Goal: Check status: Check status

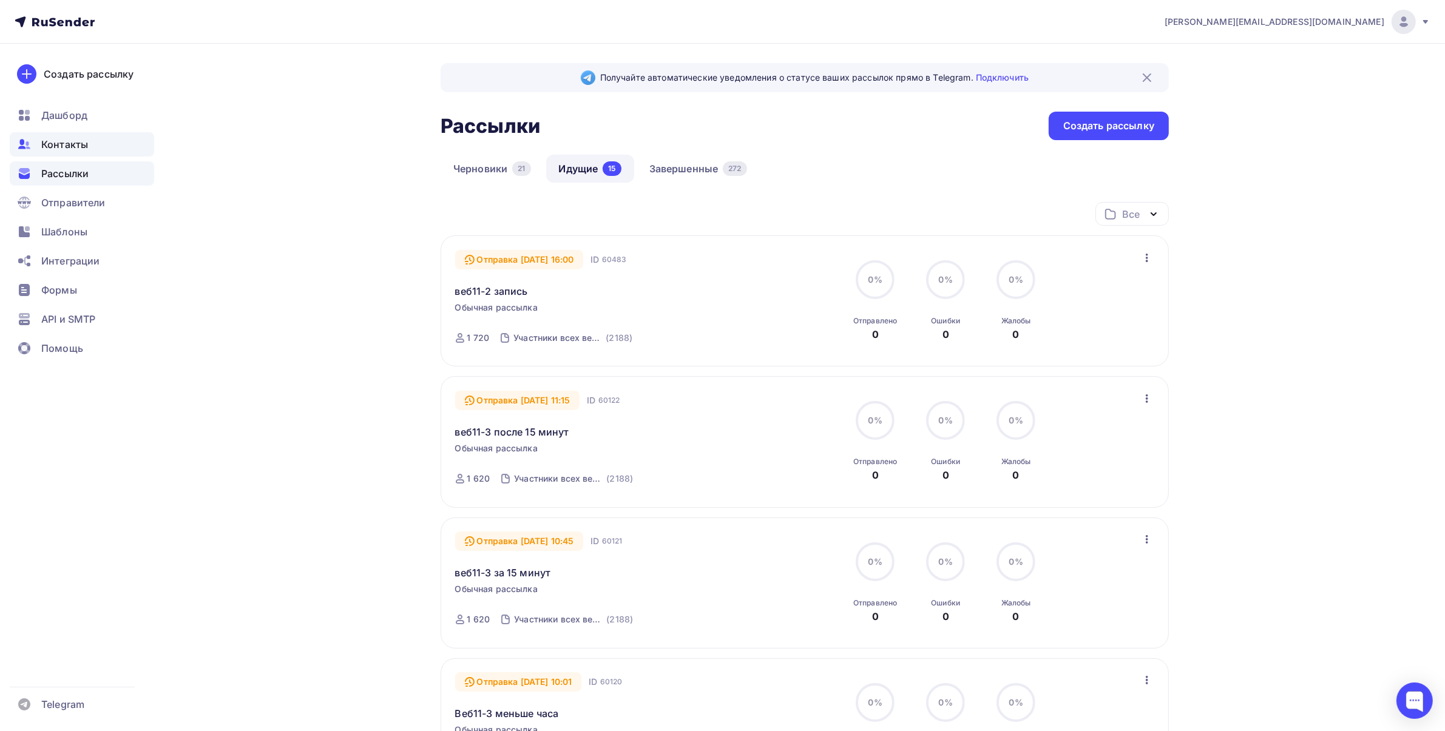
click at [64, 147] on span "Контакты" at bounding box center [64, 144] width 47 height 15
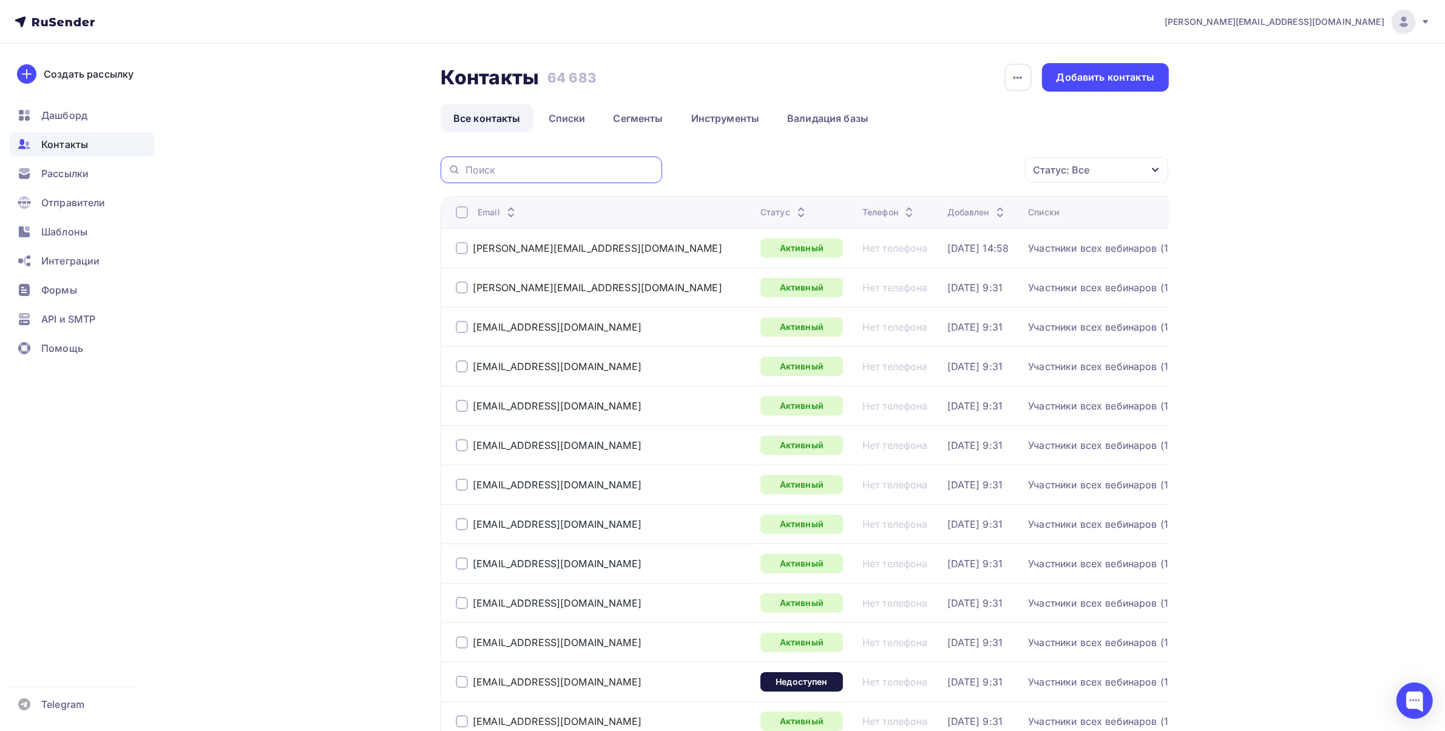
click at [510, 173] on input "text" at bounding box center [559, 169] width 189 height 13
paste input "[EMAIL_ADDRESS][DOMAIN_NAME]"
type input "[EMAIL_ADDRESS][DOMAIN_NAME]"
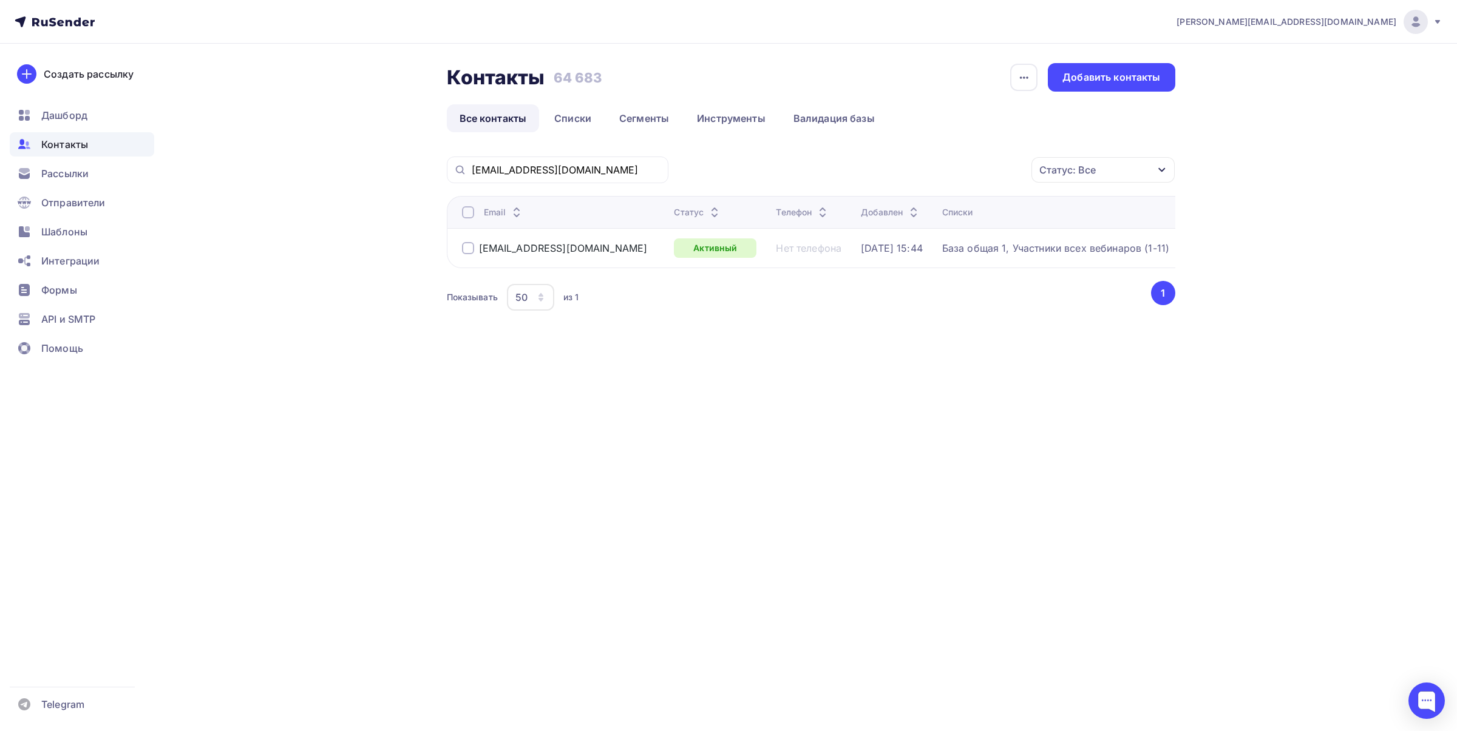
click at [1026, 252] on div "База общая 1, Участники всех вебинаров (1-11)" at bounding box center [1055, 248] width 227 height 12
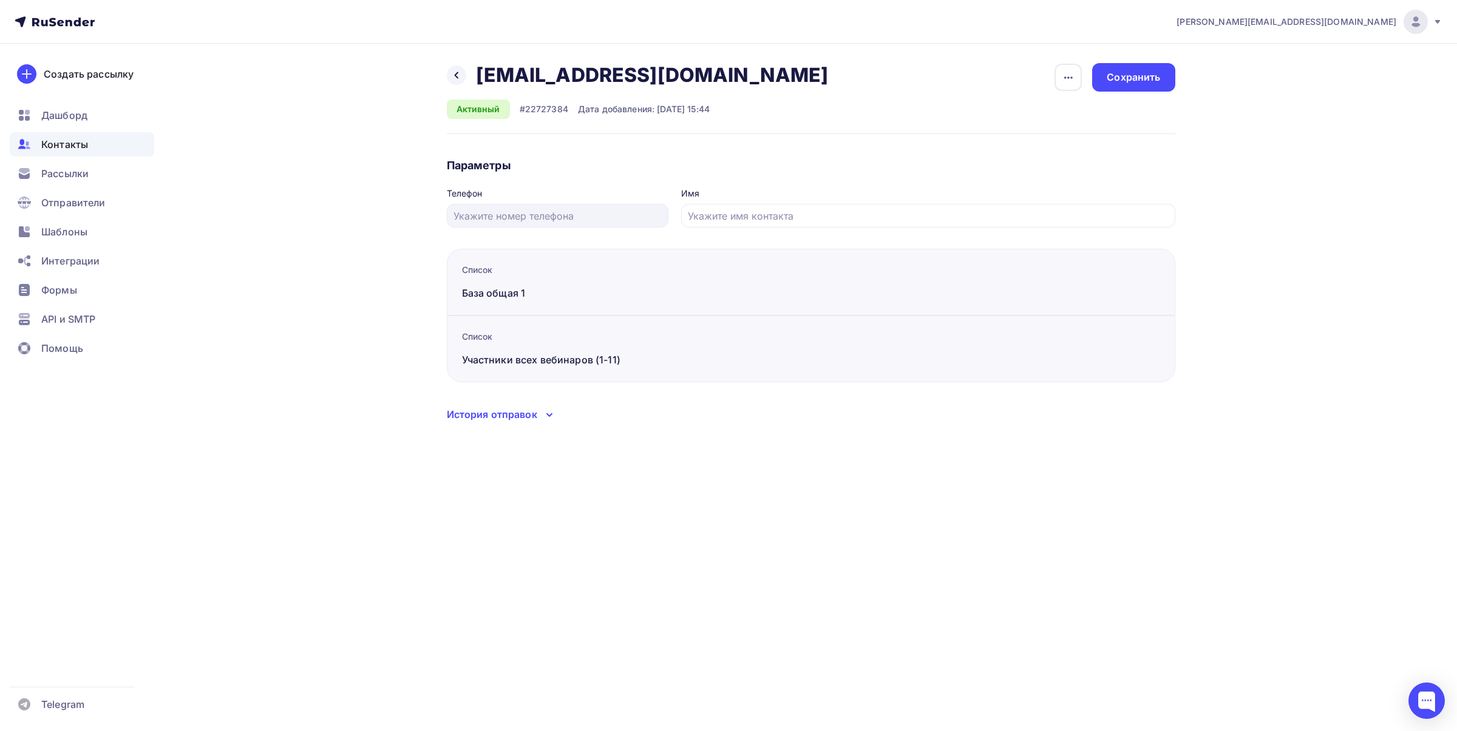
click at [495, 425] on div "Назад gulnara_shar-1967@mail.ru gulnara_shar-1967@mail.ru Удалить Отписать Акти…" at bounding box center [728, 257] width 995 height 427
click at [492, 414] on div "История отправок" at bounding box center [492, 414] width 90 height 15
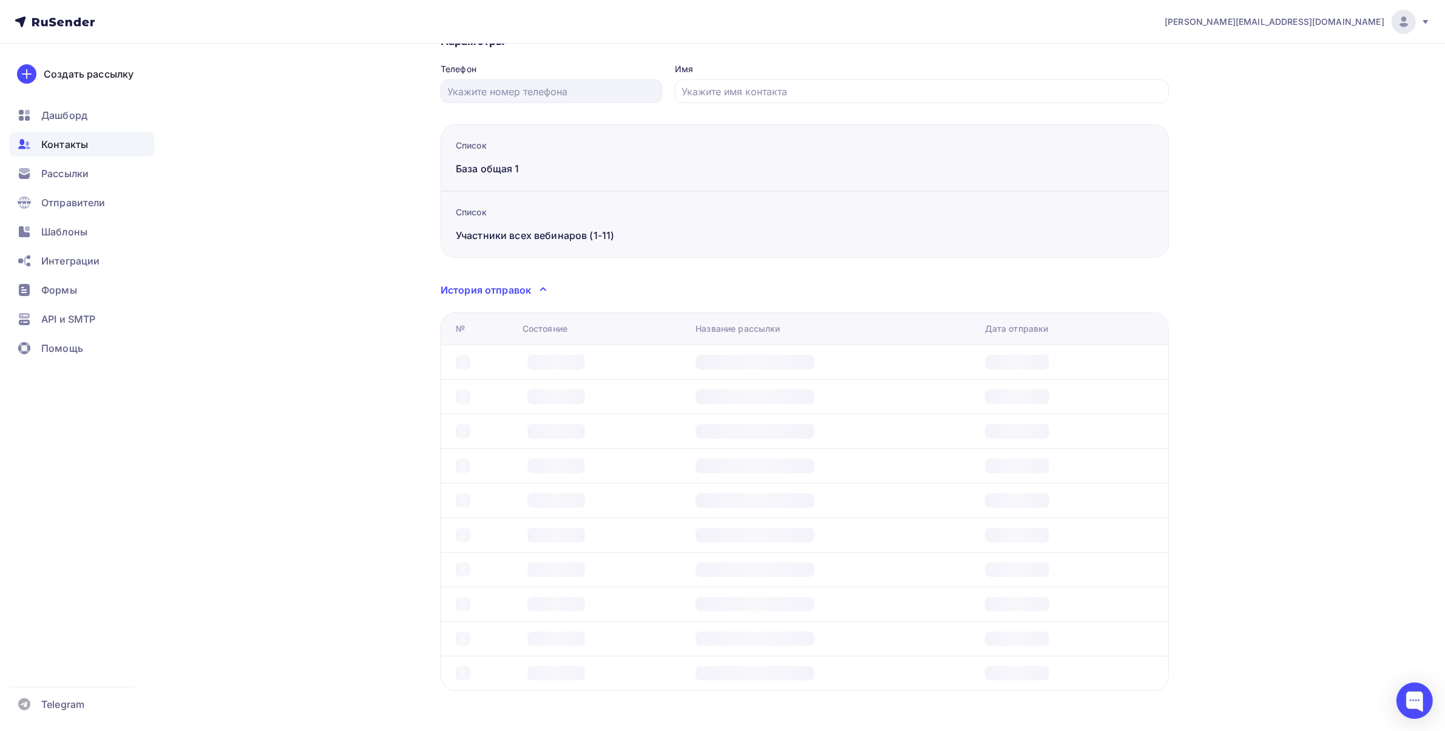
scroll to position [135, 0]
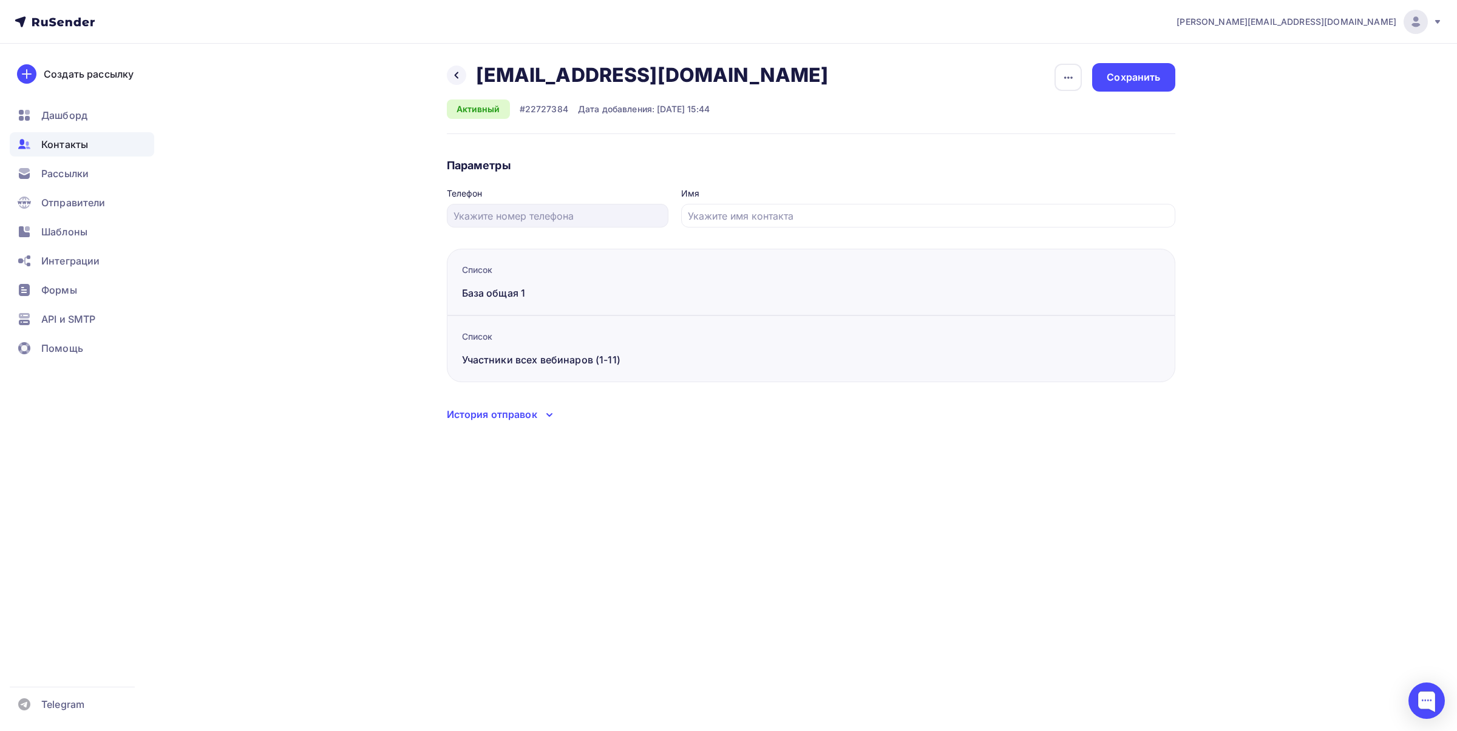
click at [535, 419] on div "История отправок" at bounding box center [492, 414] width 90 height 15
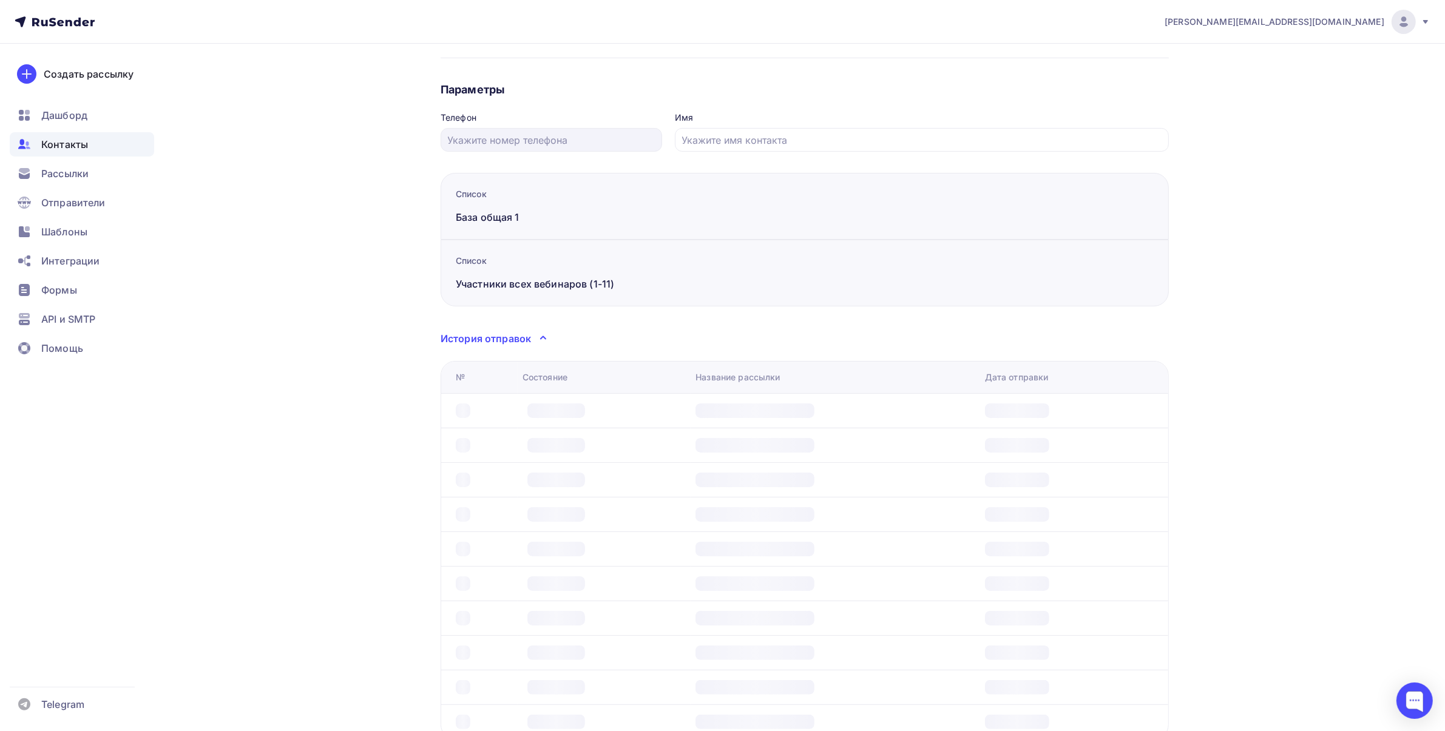
scroll to position [135, 0]
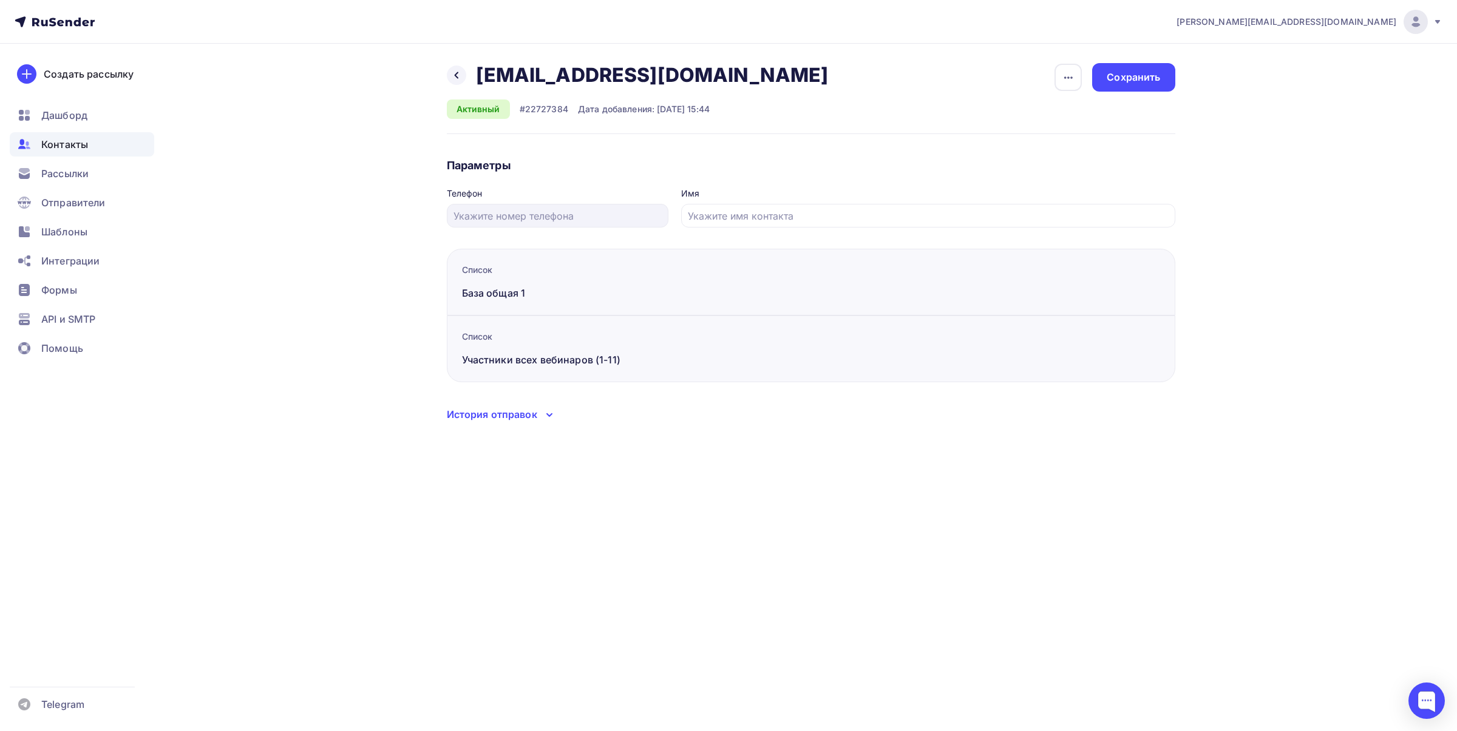
click at [498, 416] on div "История отправок" at bounding box center [492, 414] width 90 height 15
click at [535, 413] on div "История отправок" at bounding box center [492, 414] width 90 height 15
